Goal: Information Seeking & Learning: Learn about a topic

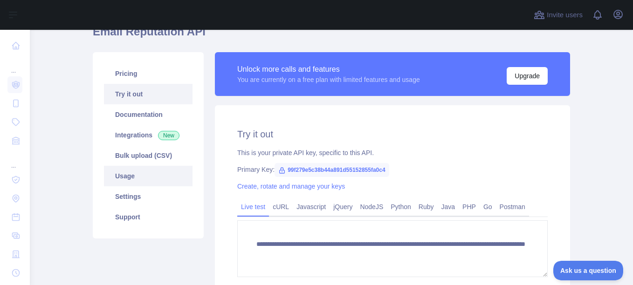
click at [125, 178] on link "Usage" at bounding box center [148, 176] width 89 height 21
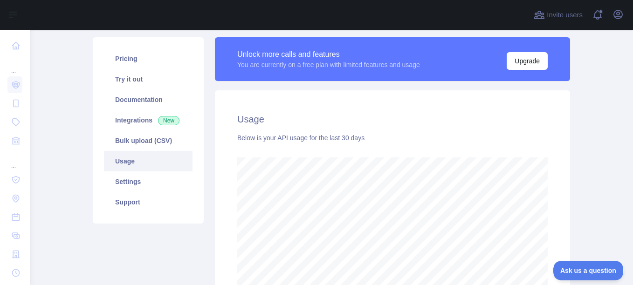
scroll to position [41, 0]
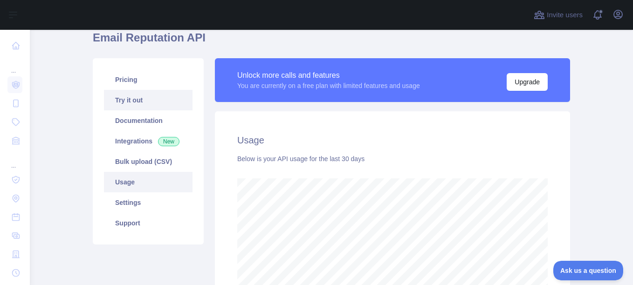
click at [131, 99] on link "Try it out" at bounding box center [148, 100] width 89 height 21
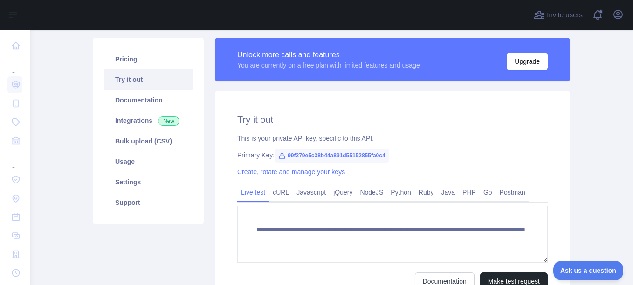
scroll to position [41, 0]
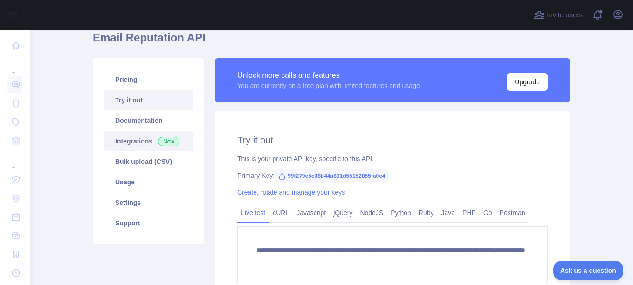
click at [129, 143] on link "Integrations New" at bounding box center [148, 141] width 89 height 21
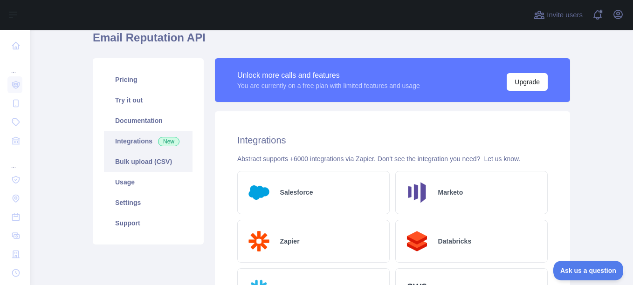
click at [128, 163] on link "Bulk upload (CSV)" at bounding box center [148, 162] width 89 height 21
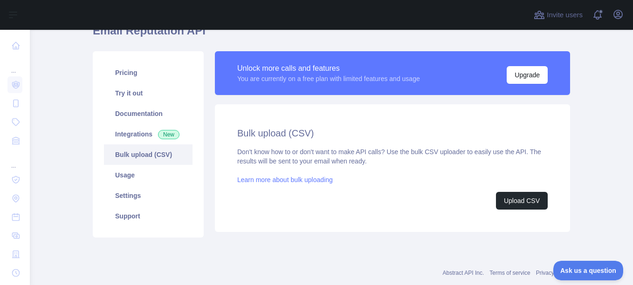
scroll to position [69, 0]
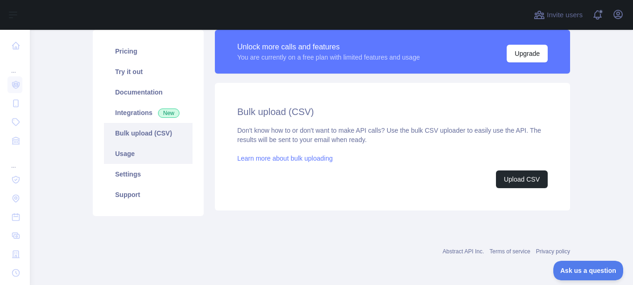
click at [124, 152] on link "Usage" at bounding box center [148, 154] width 89 height 21
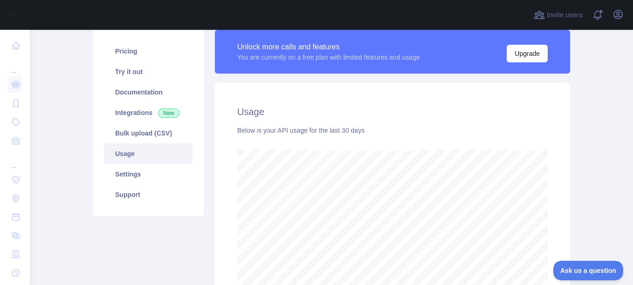
scroll to position [256, 596]
click at [128, 172] on link "Settings" at bounding box center [148, 174] width 89 height 21
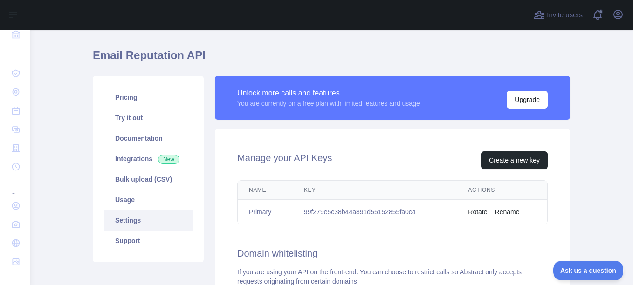
scroll to position [22, 0]
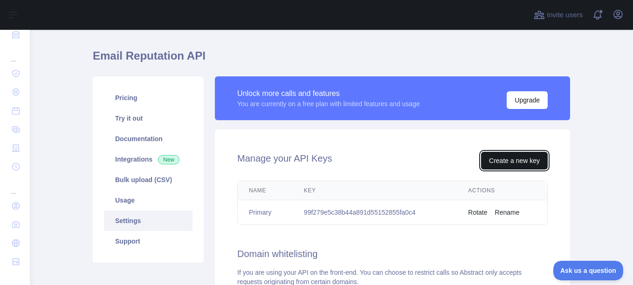
click at [512, 159] on button "Create a new key" at bounding box center [514, 161] width 67 height 18
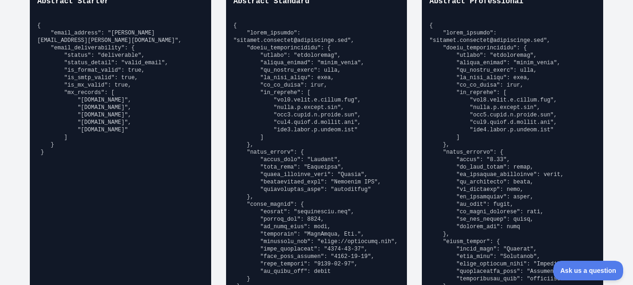
scroll to position [746, 0]
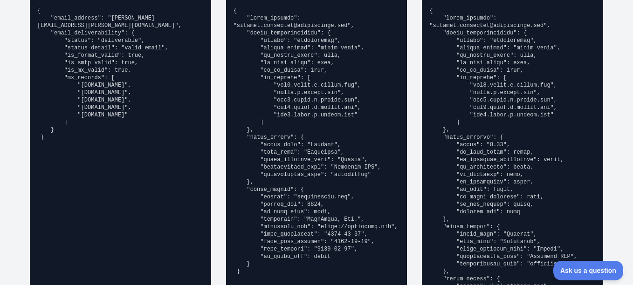
click at [154, 136] on pre "{ "email_address": "[PERSON_NAME][EMAIL_ADDRESS][PERSON_NAME][DOMAIN_NAME]", "e…" at bounding box center [120, 74] width 166 height 134
click at [137, 101] on pre "{ "email_address": "[PERSON_NAME][EMAIL_ADDRESS][PERSON_NAME][DOMAIN_NAME]", "e…" at bounding box center [120, 74] width 166 height 134
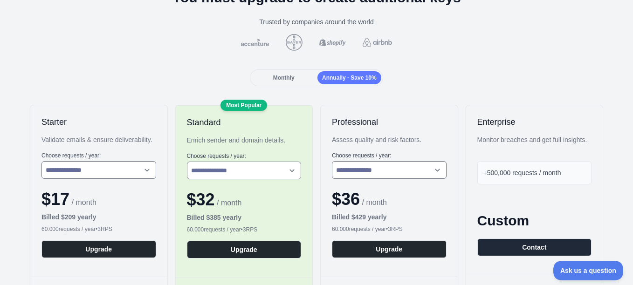
scroll to position [0, 0]
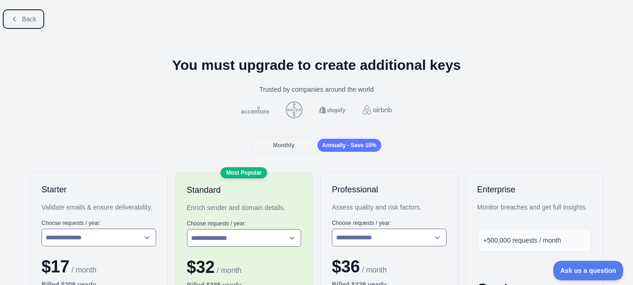
click at [25, 19] on span "Back" at bounding box center [29, 18] width 14 height 7
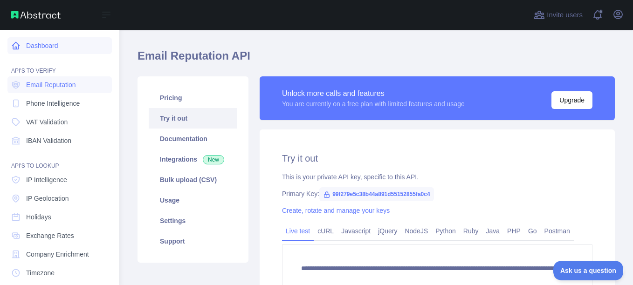
click at [47, 48] on link "Dashboard" at bounding box center [59, 45] width 104 height 17
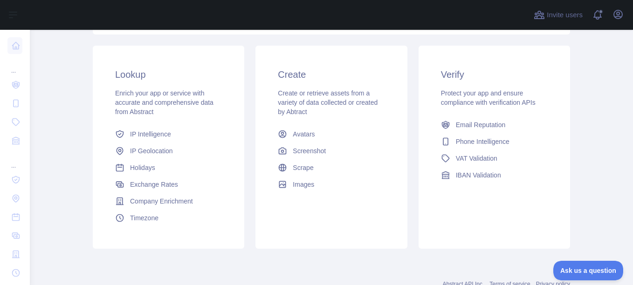
scroll to position [162, 0]
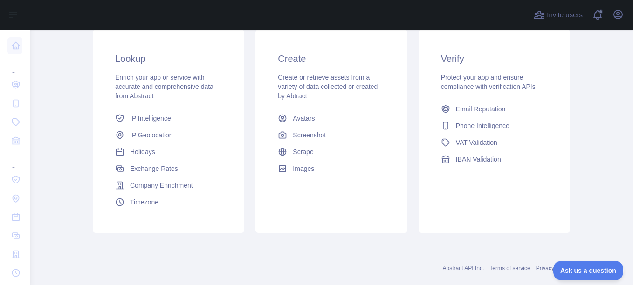
click at [132, 59] on h3 "Lookup" at bounding box center [168, 58] width 107 height 13
click at [480, 108] on span "Email Reputation" at bounding box center [481, 108] width 50 height 9
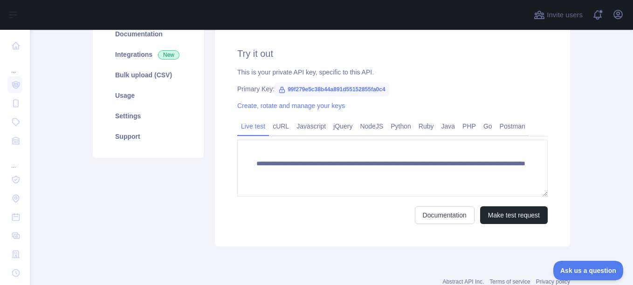
scroll to position [111, 0]
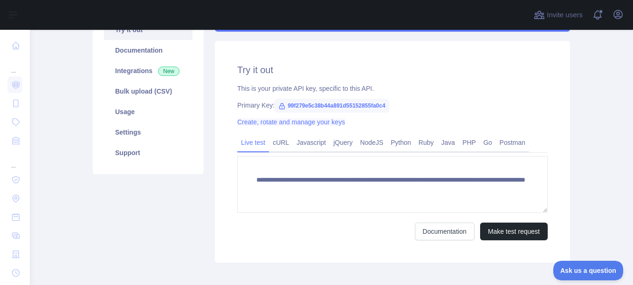
click at [245, 122] on link "Create, rotate and manage your keys" at bounding box center [291, 121] width 108 height 7
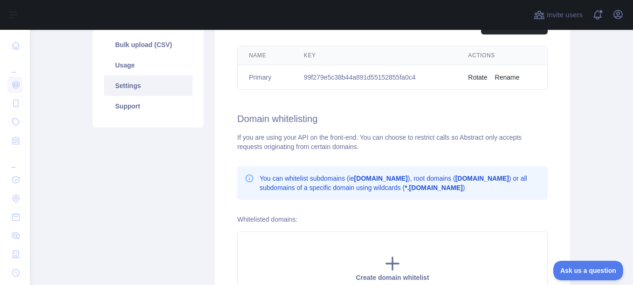
scroll to position [111, 0]
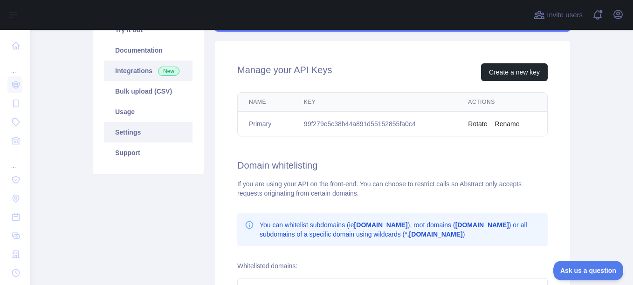
click at [132, 73] on link "Integrations New" at bounding box center [148, 71] width 89 height 21
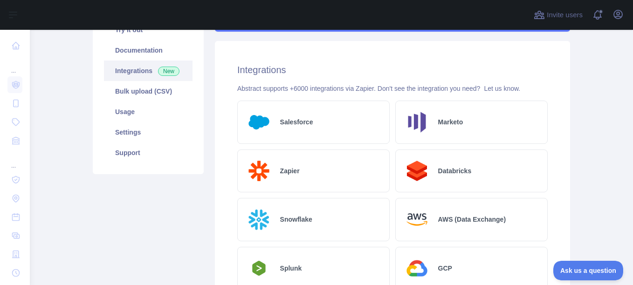
click at [132, 73] on link "Integrations New" at bounding box center [148, 71] width 89 height 21
click at [138, 51] on link "Documentation" at bounding box center [148, 50] width 89 height 21
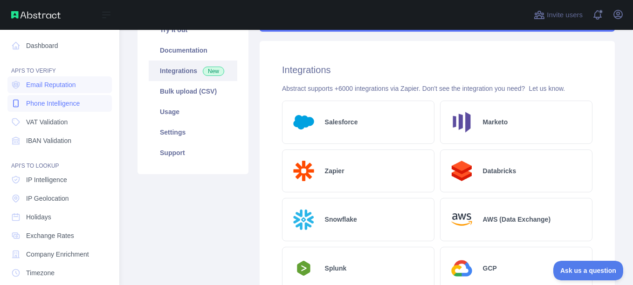
click at [71, 102] on span "Phone Intelligence" at bounding box center [53, 103] width 54 height 9
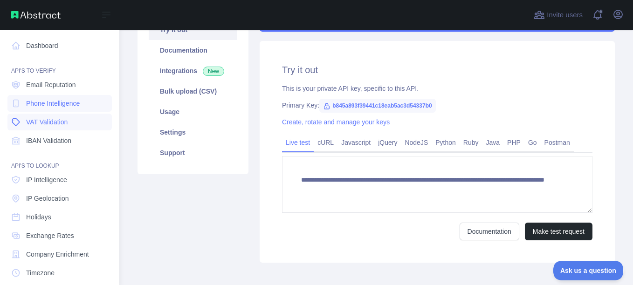
click at [62, 125] on span "VAT Validation" at bounding box center [47, 122] width 42 height 9
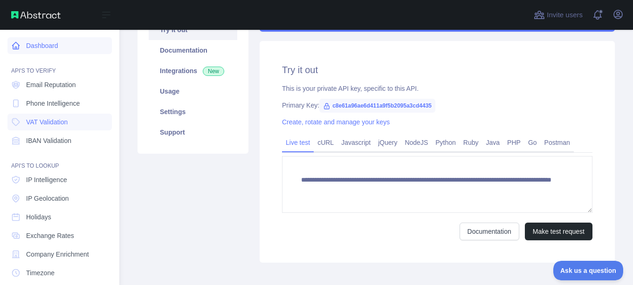
click at [49, 45] on link "Dashboard" at bounding box center [59, 45] width 104 height 17
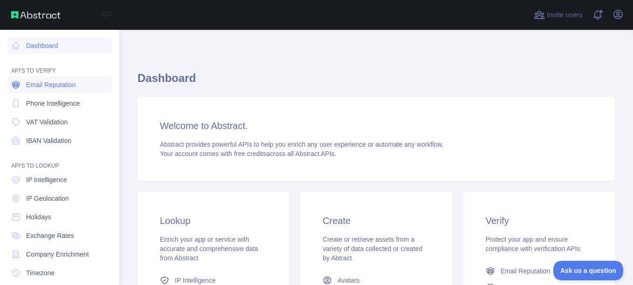
click at [46, 83] on span "Email Reputation" at bounding box center [51, 84] width 50 height 9
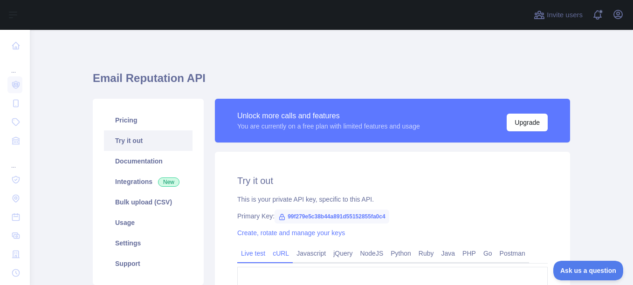
click at [273, 254] on link "cURL" at bounding box center [281, 253] width 24 height 15
click at [303, 254] on link "Javascript" at bounding box center [311, 253] width 37 height 15
click at [333, 255] on link "jQuery" at bounding box center [343, 253] width 27 height 15
click at [361, 255] on link "NodeJS" at bounding box center [371, 253] width 31 height 15
click at [401, 257] on link "Python" at bounding box center [401, 253] width 28 height 15
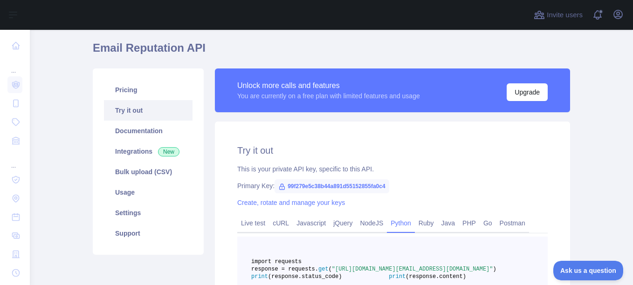
scroll to position [47, 0]
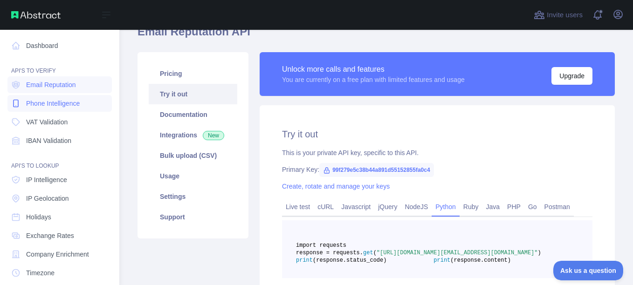
click at [69, 103] on span "Phone Intelligence" at bounding box center [53, 103] width 54 height 9
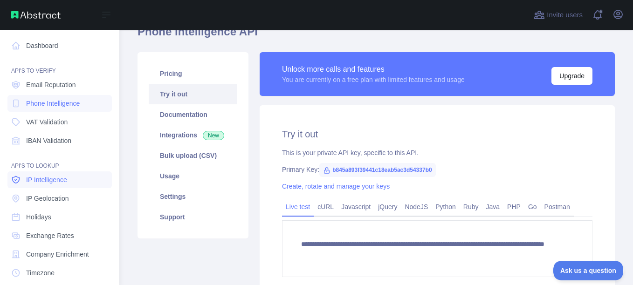
click at [60, 180] on span "IP Intelligence" at bounding box center [46, 179] width 41 height 9
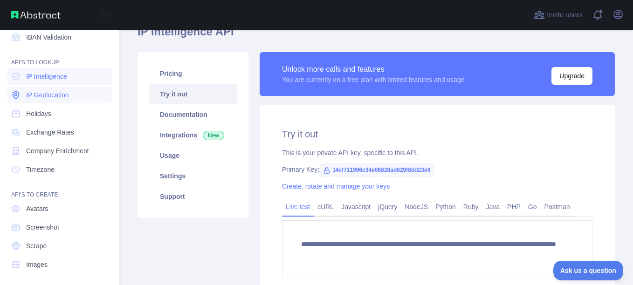
scroll to position [106, 0]
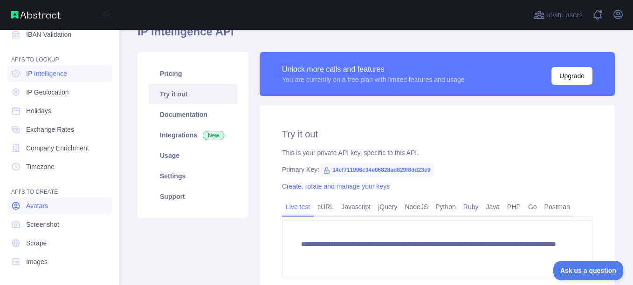
click at [43, 205] on span "Avatars" at bounding box center [37, 205] width 22 height 9
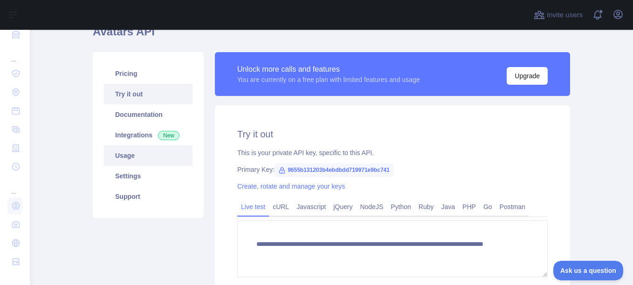
click at [131, 156] on link "Usage" at bounding box center [148, 155] width 89 height 21
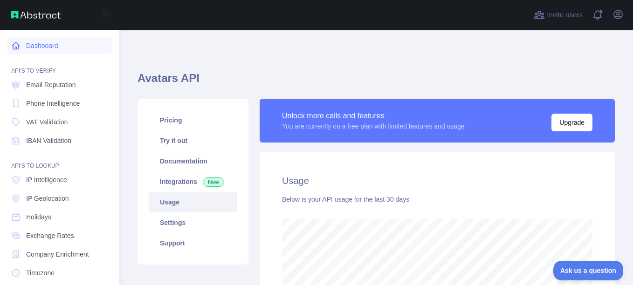
click at [44, 48] on link "Dashboard" at bounding box center [59, 45] width 104 height 17
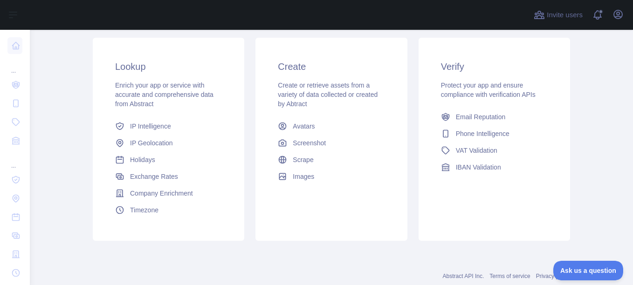
scroll to position [179, 0]
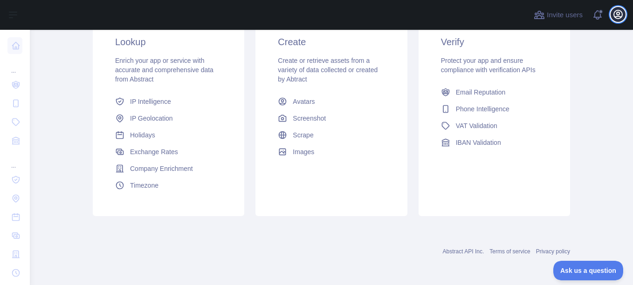
click at [618, 14] on icon "button" at bounding box center [618, 14] width 11 height 11
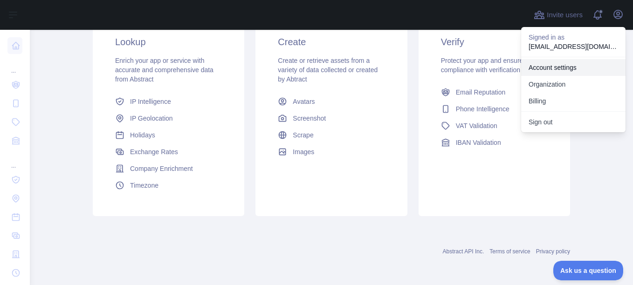
click at [558, 68] on link "Account settings" at bounding box center [573, 67] width 104 height 17
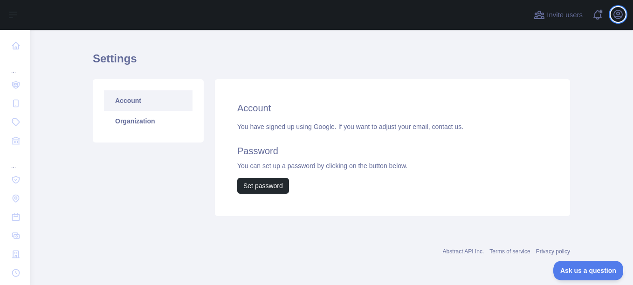
scroll to position [20, 0]
click at [129, 122] on link "Organization" at bounding box center [148, 121] width 89 height 21
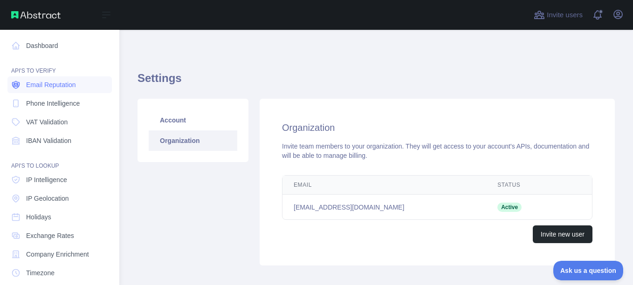
click at [72, 83] on span "Email Reputation" at bounding box center [51, 84] width 50 height 9
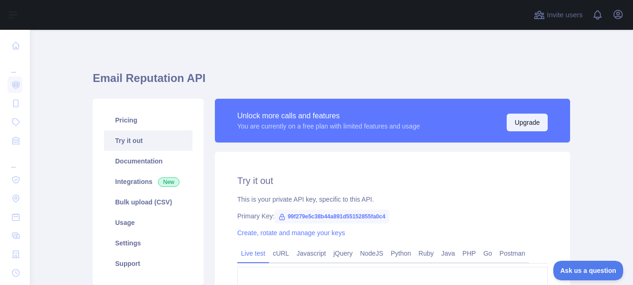
click at [531, 125] on button "Upgrade" at bounding box center [527, 123] width 41 height 18
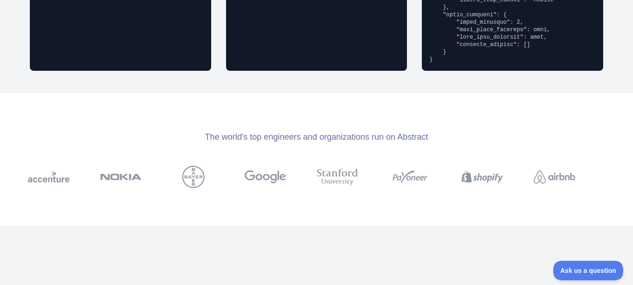
scroll to position [796, 0]
